Goal: Find specific page/section: Find specific page/section

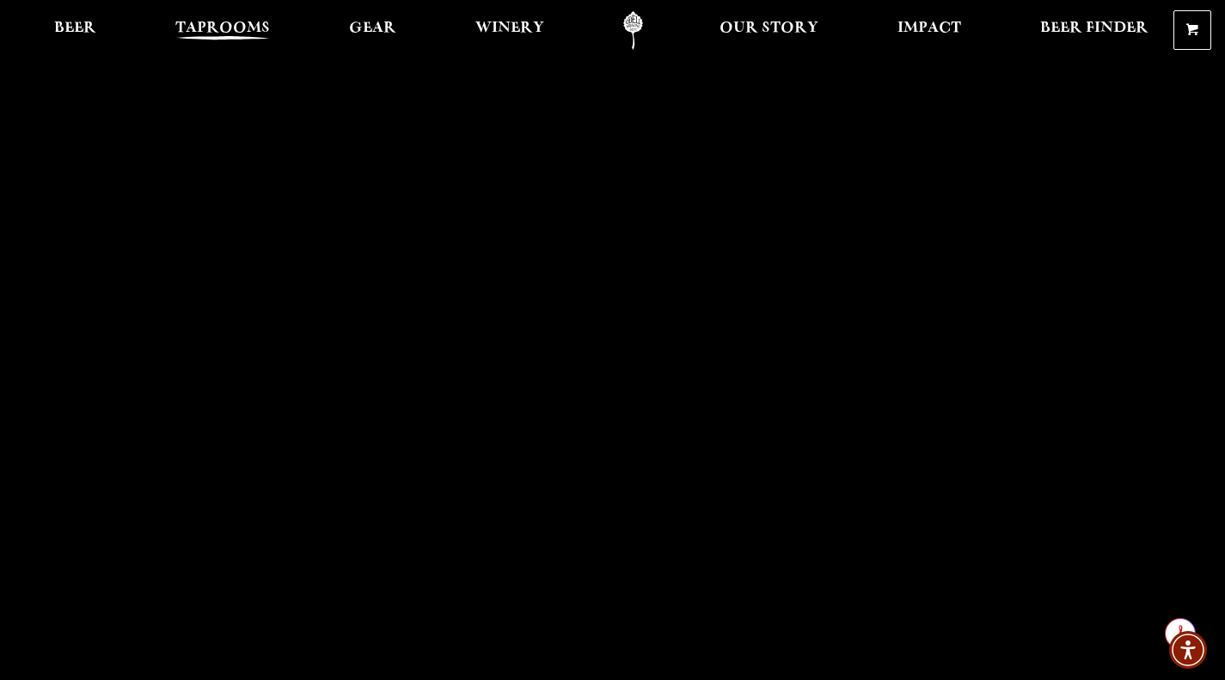
click at [203, 29] on span "Taprooms" at bounding box center [222, 28] width 95 height 14
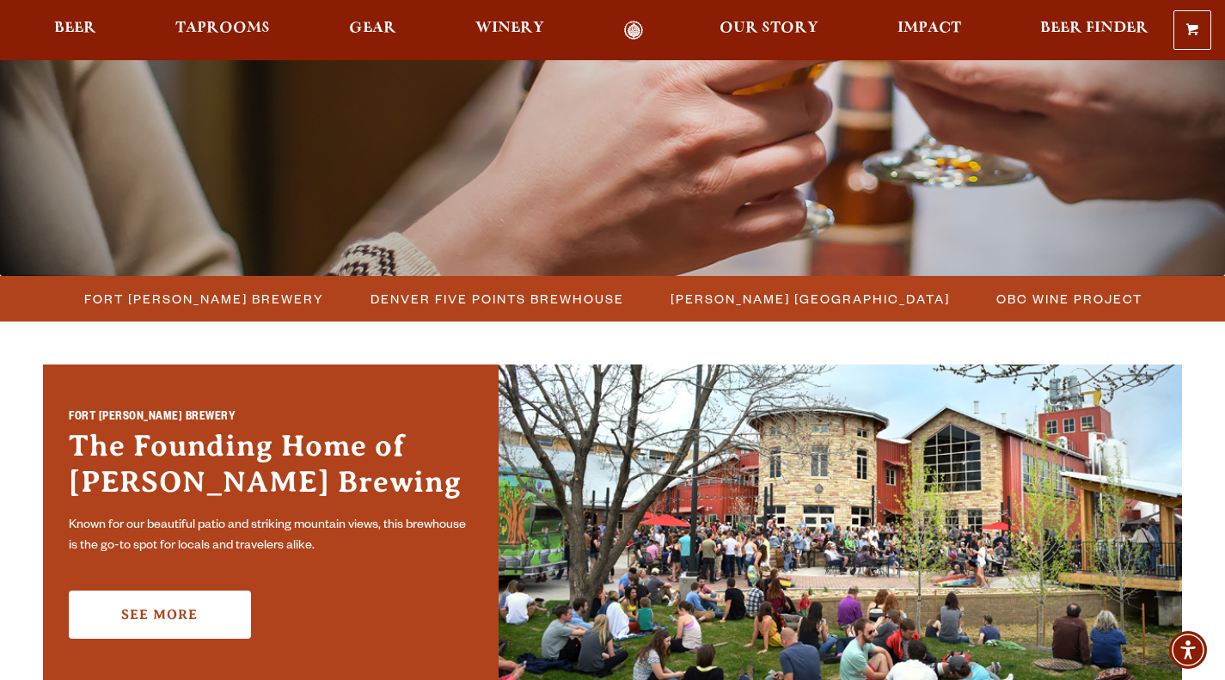
scroll to position [195, 0]
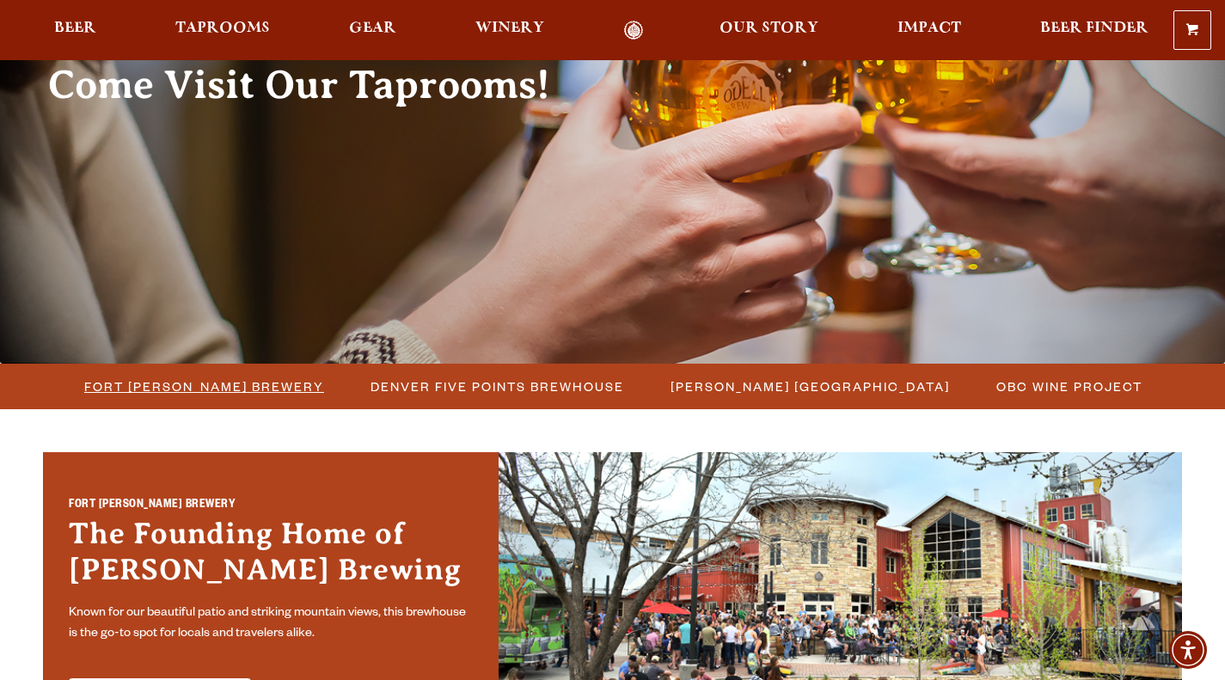
click at [263, 392] on span "Fort [PERSON_NAME] Brewery" at bounding box center [204, 386] width 240 height 25
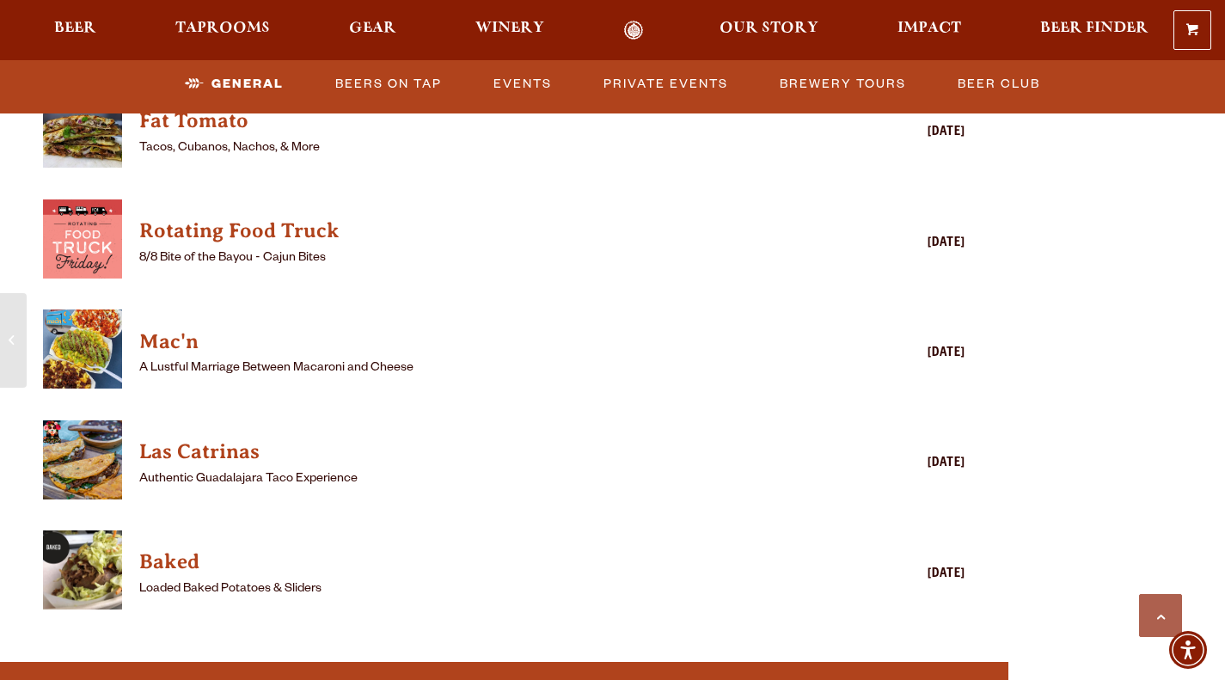
scroll to position [2185, 0]
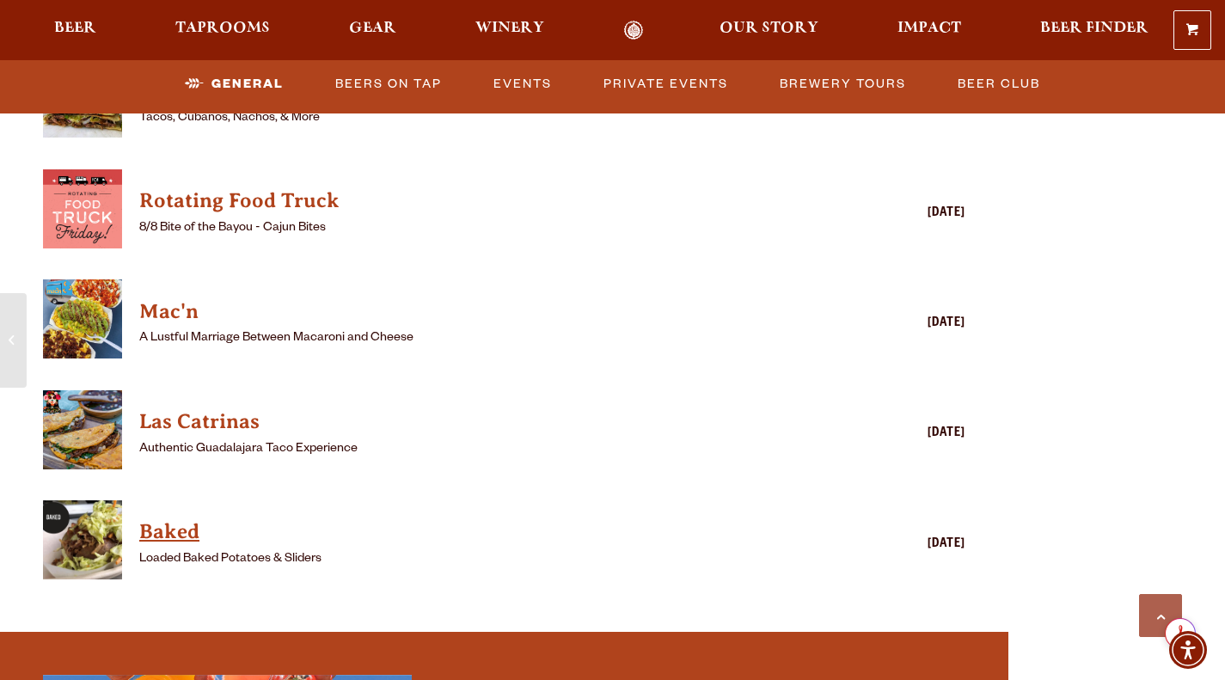
click at [175, 518] on h4 "Baked" at bounding box center [479, 532] width 680 height 28
